Goal: Information Seeking & Learning: Learn about a topic

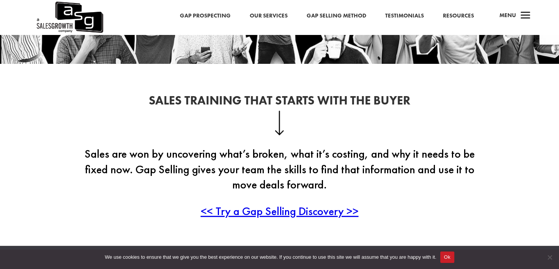
scroll to position [152, 0]
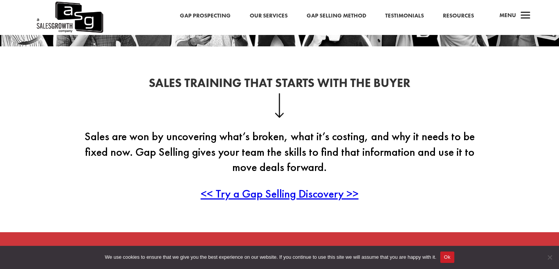
click at [316, 193] on span "<< Try a Gap Selling Discovery >>" at bounding box center [280, 193] width 158 height 15
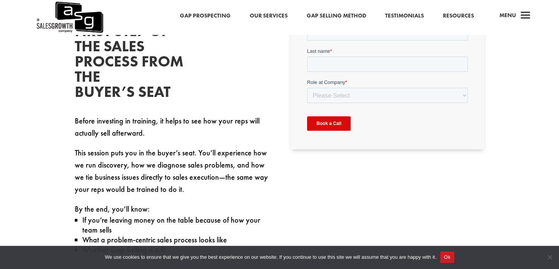
scroll to position [304, 0]
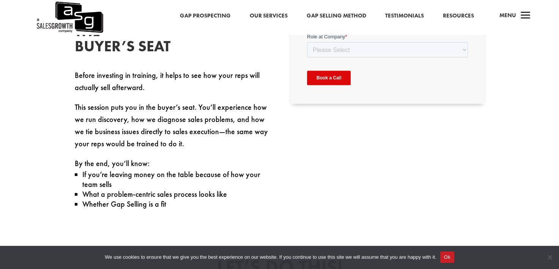
click at [449, 256] on button "Ok" at bounding box center [447, 256] width 14 height 11
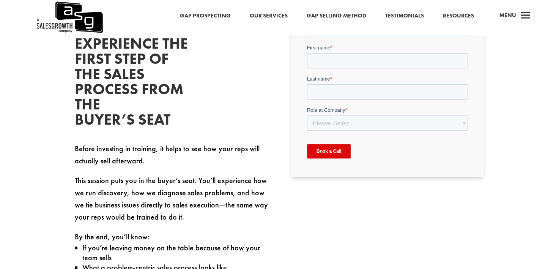
scroll to position [228, 0]
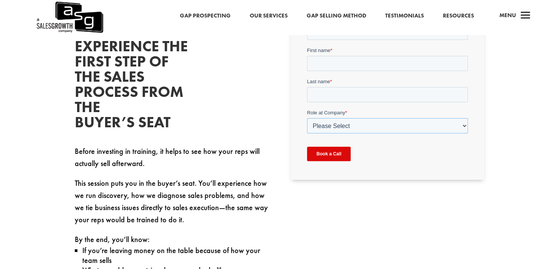
click at [378, 129] on select "Please Select C-Level (CRO, CSO, etc) Senior Leadership (VP of Sales, VP of Ena…" at bounding box center [387, 125] width 161 height 15
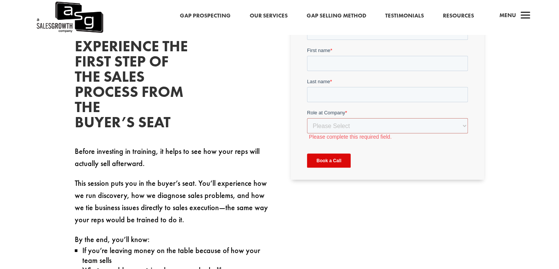
click at [331, 19] on link "Gap Selling Method" at bounding box center [337, 16] width 60 height 10
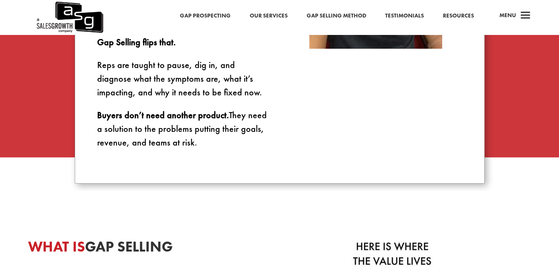
scroll to position [645, 0]
